Goal: Task Accomplishment & Management: Use online tool/utility

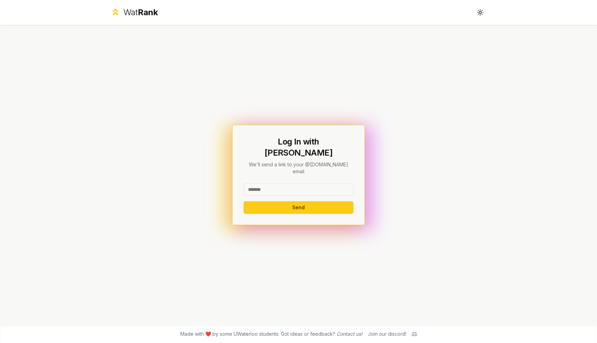
click at [309, 183] on input at bounding box center [299, 189] width 110 height 12
click at [306, 201] on button "Send" at bounding box center [299, 207] width 110 height 12
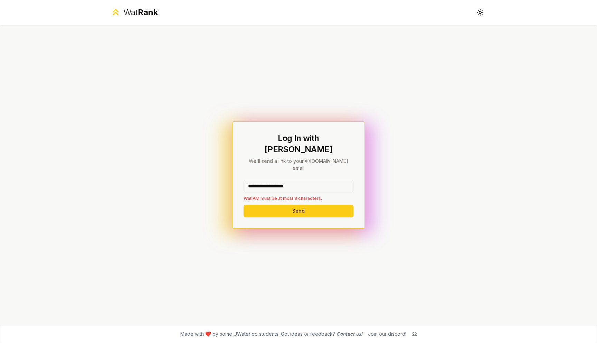
drag, startPoint x: 310, startPoint y: 176, endPoint x: 269, endPoint y: 177, distance: 41.1
click at [269, 180] on input "**********" at bounding box center [299, 186] width 110 height 12
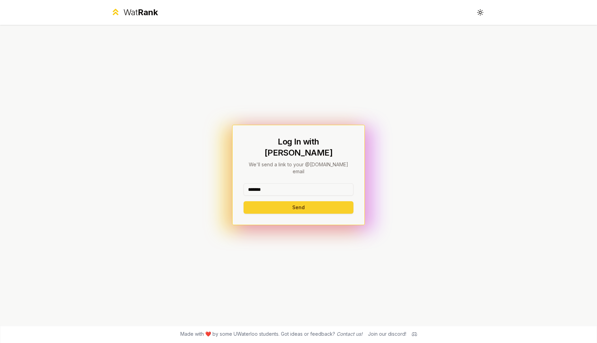
type input "*******"
click at [267, 201] on button "Send" at bounding box center [299, 207] width 110 height 12
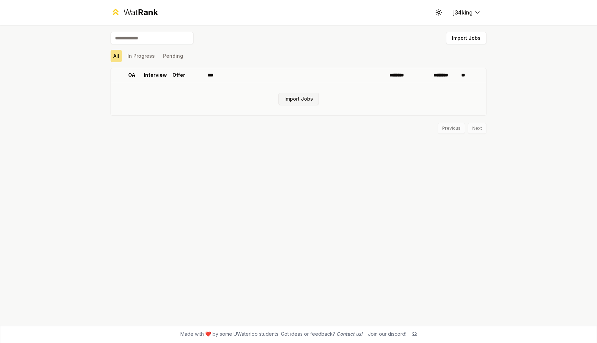
click at [299, 102] on button "Import Jobs" at bounding box center [299, 99] width 40 height 12
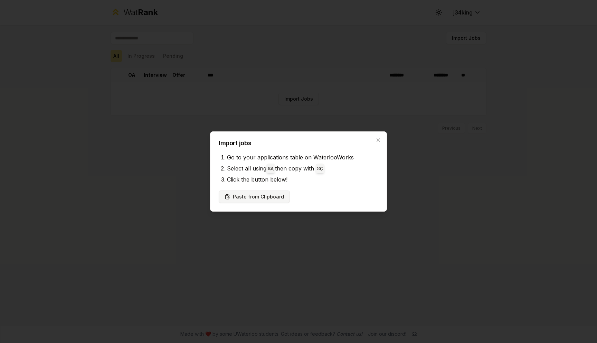
click at [276, 195] on button "Paste from Clipboard" at bounding box center [254, 196] width 71 height 12
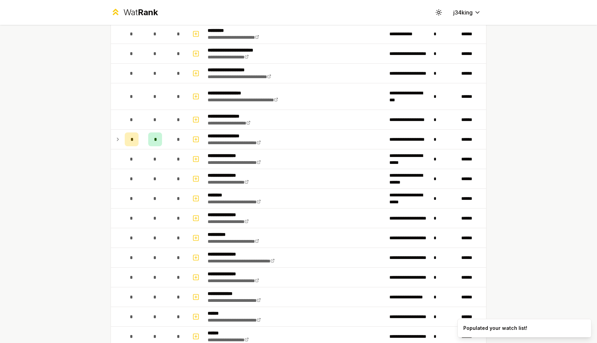
scroll to position [71, 0]
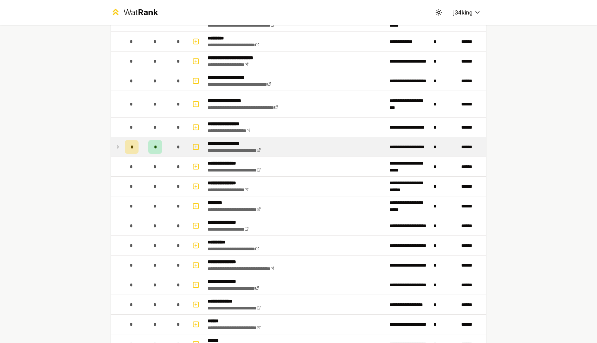
click at [119, 146] on icon at bounding box center [118, 147] width 6 height 8
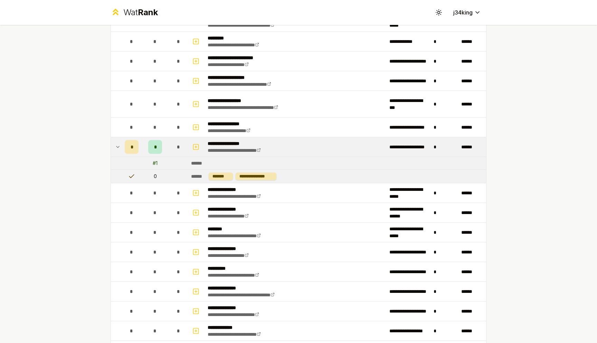
click at [119, 148] on icon at bounding box center [118, 147] width 6 height 8
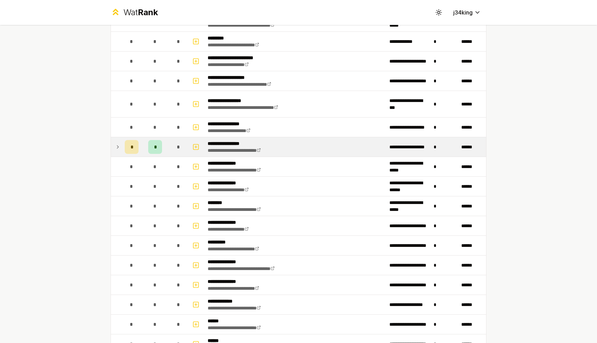
scroll to position [0, 0]
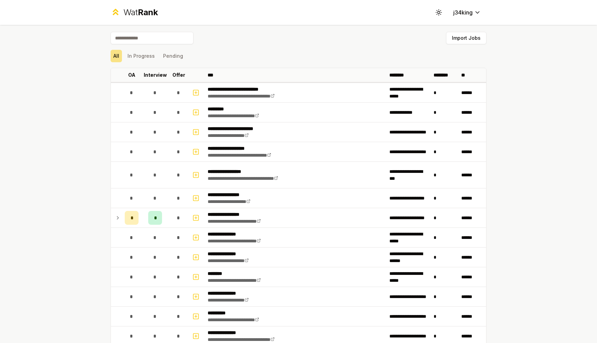
click at [79, 135] on div "**********" at bounding box center [298, 171] width 597 height 343
click at [474, 38] on button "Import Jobs" at bounding box center [466, 38] width 40 height 12
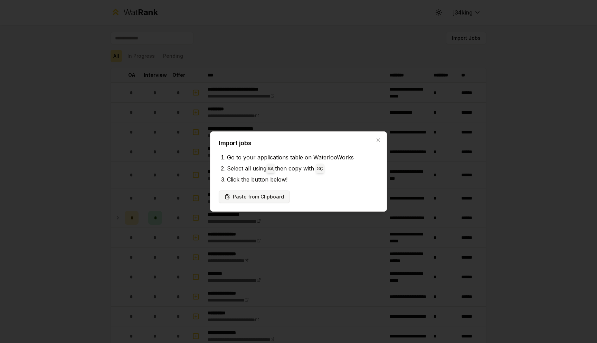
click at [246, 196] on button "Paste from Clipboard" at bounding box center [254, 196] width 71 height 12
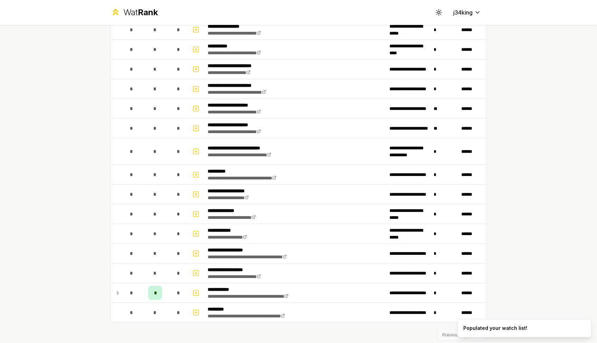
scroll to position [809, 0]
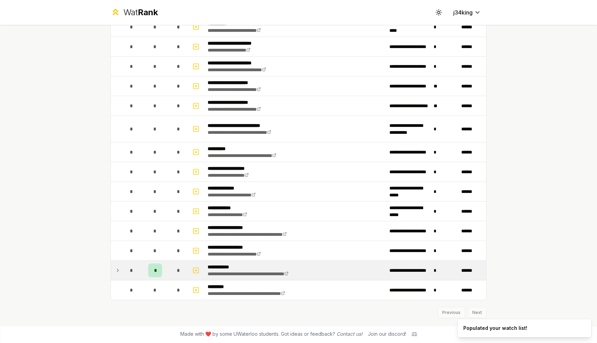
click at [119, 271] on icon at bounding box center [118, 270] width 6 height 8
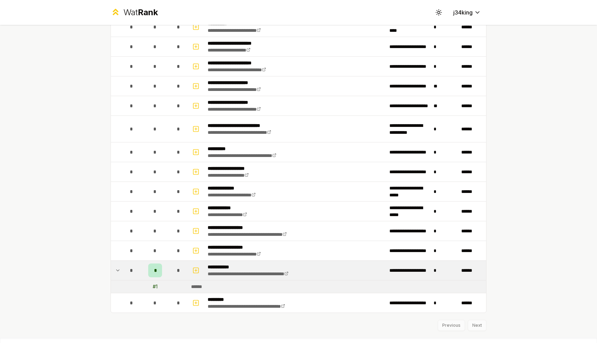
click at [119, 271] on icon at bounding box center [118, 270] width 6 height 8
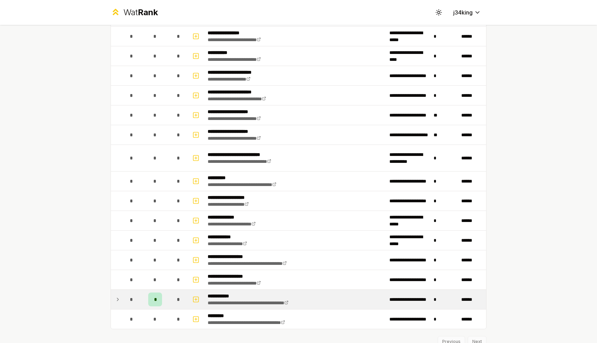
scroll to position [795, 0]
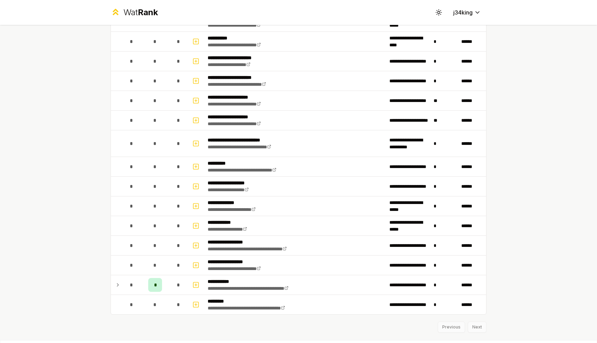
click at [118, 283] on icon at bounding box center [118, 285] width 6 height 8
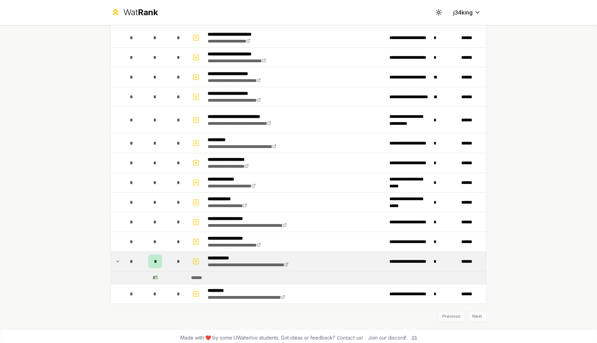
scroll to position [821, 0]
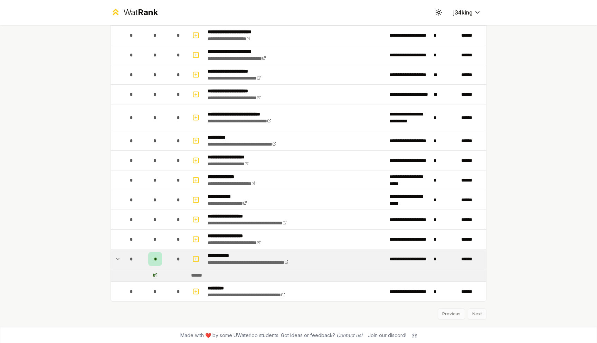
click at [156, 275] on div "# 1" at bounding box center [155, 275] width 5 height 7
click at [120, 257] on icon at bounding box center [118, 259] width 6 height 8
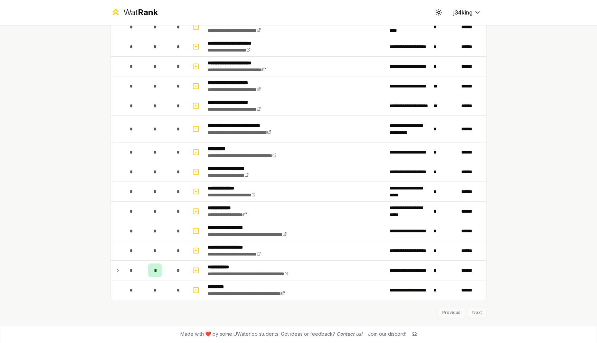
scroll to position [809, 0]
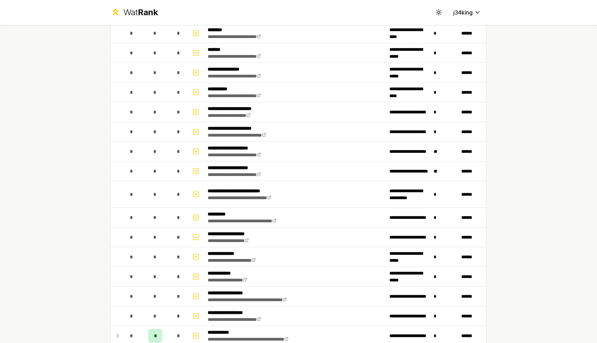
scroll to position [809, 0]
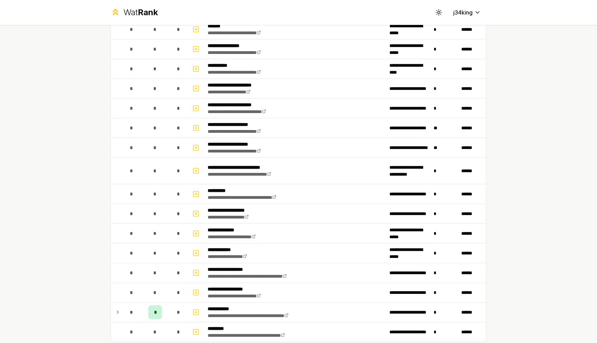
scroll to position [809, 0]
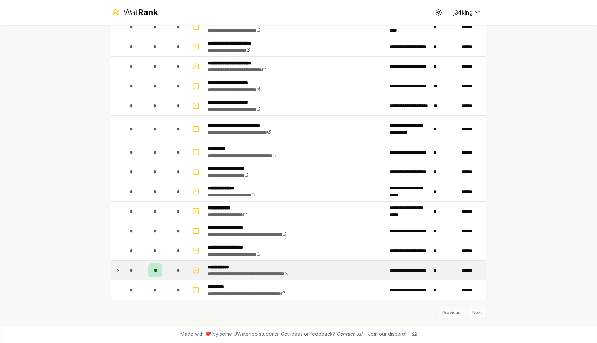
click at [119, 271] on icon at bounding box center [118, 270] width 6 height 8
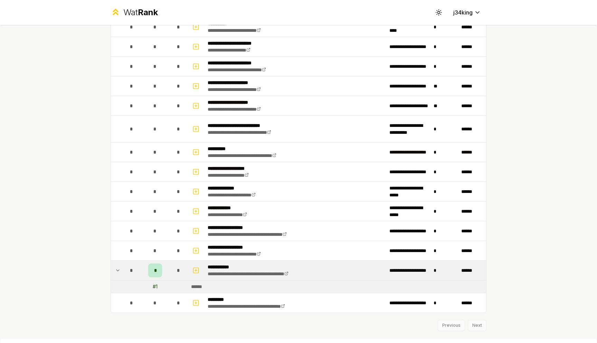
click at [119, 271] on icon at bounding box center [118, 270] width 6 height 8
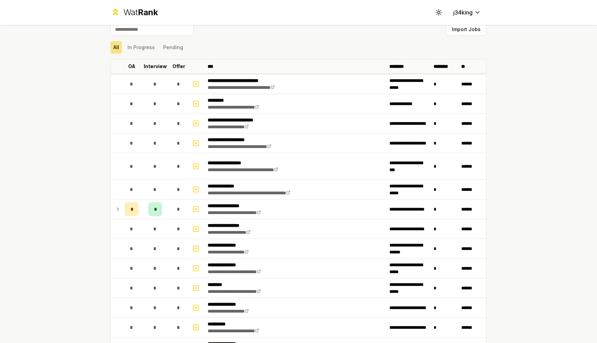
scroll to position [8, 0]
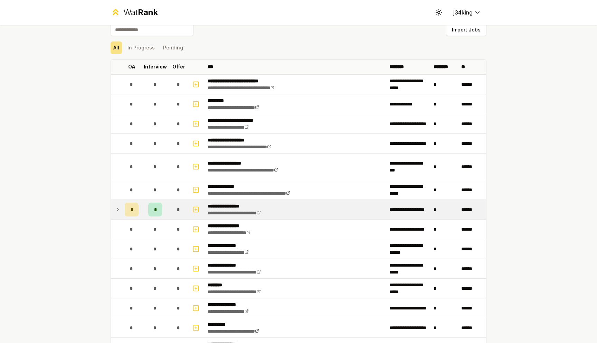
click at [121, 215] on td at bounding box center [116, 209] width 11 height 19
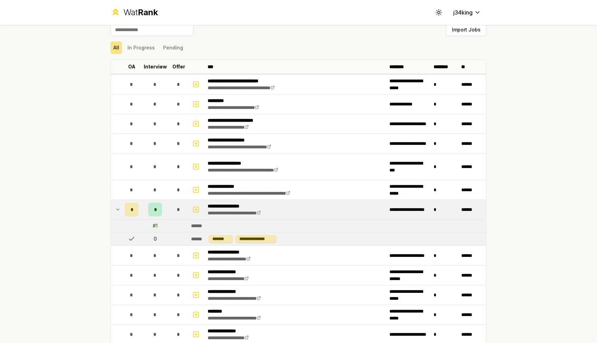
click at [120, 215] on td at bounding box center [116, 209] width 11 height 19
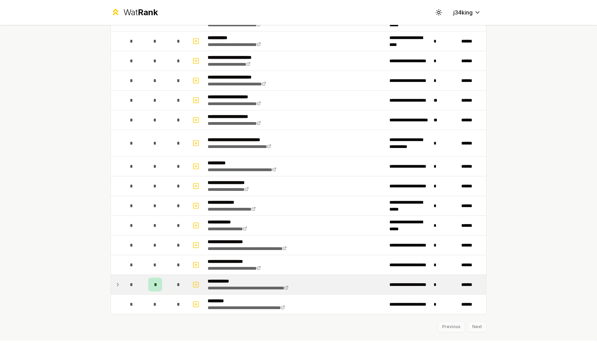
scroll to position [809, 0]
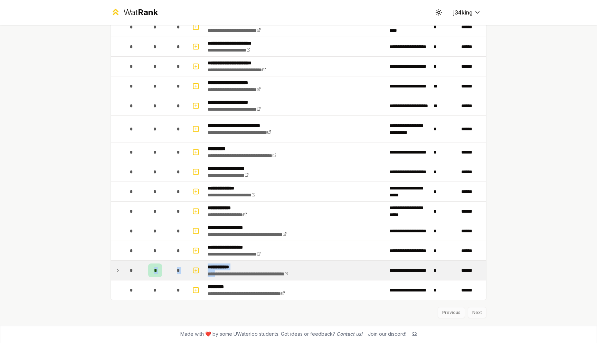
drag, startPoint x: 144, startPoint y: 267, endPoint x: 217, endPoint y: 271, distance: 72.7
click at [217, 271] on tr "**********" at bounding box center [298, 271] width 375 height 20
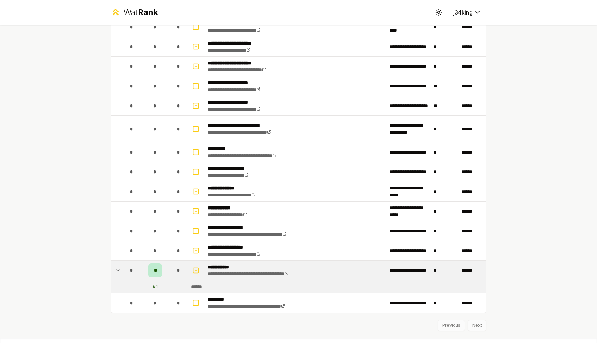
click at [249, 266] on p "**********" at bounding box center [262, 266] width 108 height 7
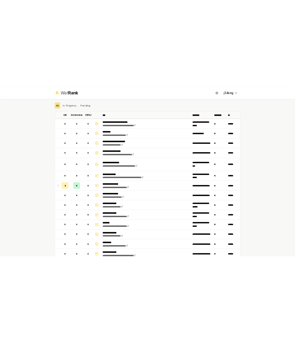
scroll to position [0, 0]
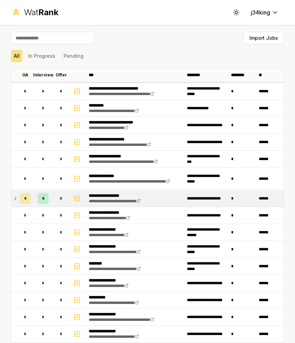
click at [15, 204] on td at bounding box center [14, 198] width 6 height 17
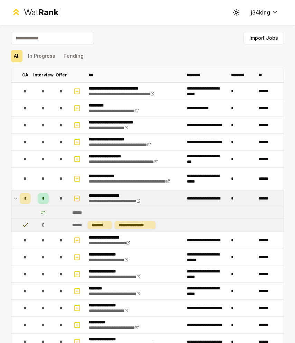
click at [15, 204] on td at bounding box center [14, 198] width 6 height 17
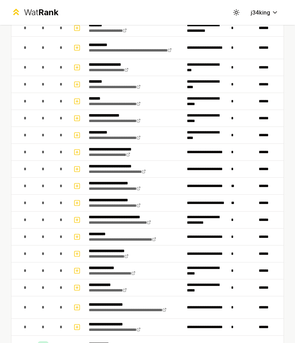
scroll to position [657, 0]
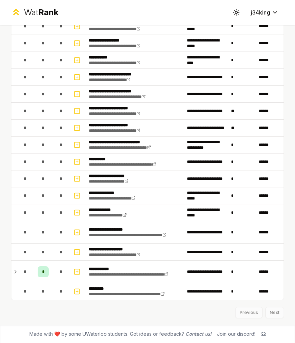
click at [15, 271] on icon at bounding box center [16, 271] width 6 height 8
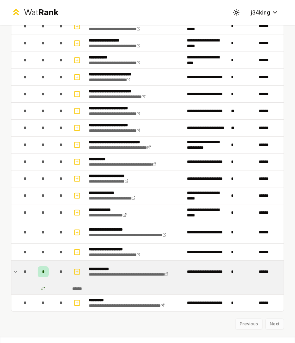
click at [15, 271] on icon at bounding box center [16, 271] width 6 height 8
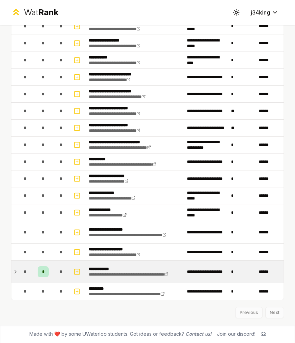
click at [164, 276] on icon at bounding box center [166, 274] width 4 height 4
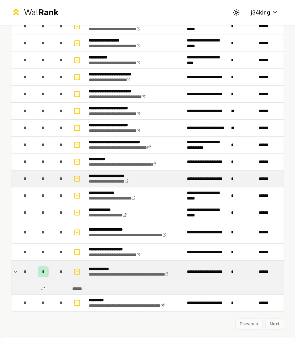
scroll to position [669, 0]
